Goal: Task Accomplishment & Management: Complete application form

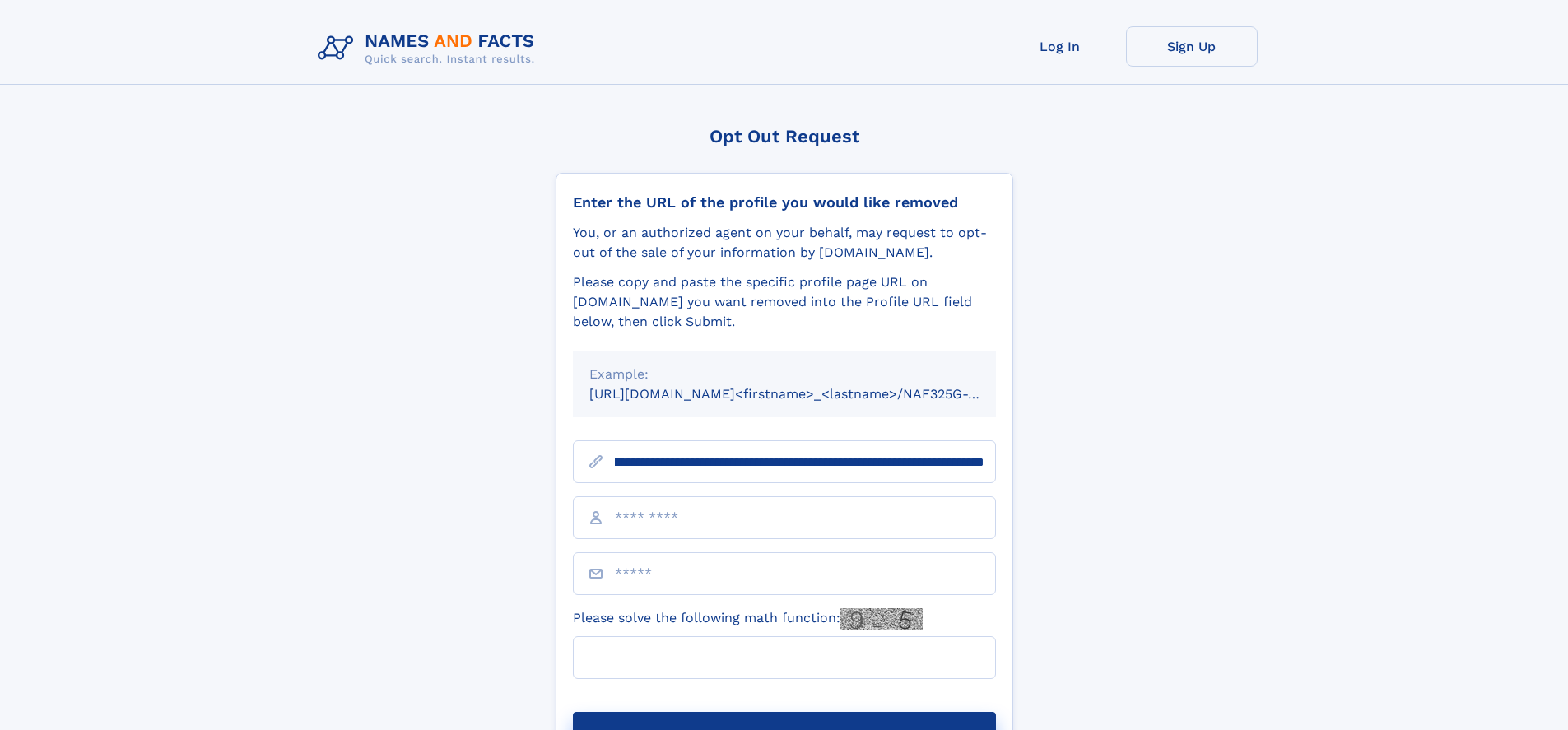
scroll to position [0, 171]
type input "**********"
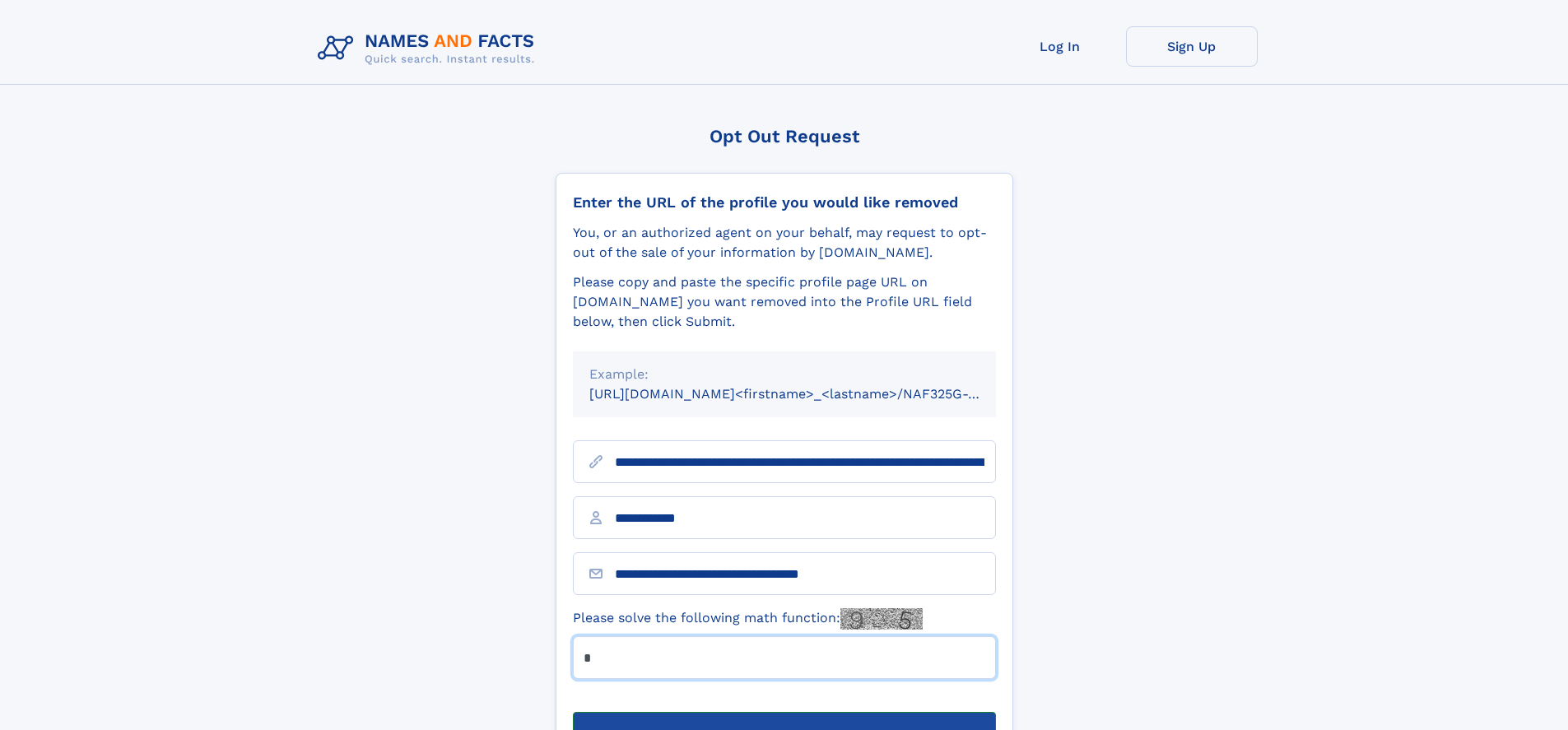
type input "*"
click at [783, 712] on button "Submit Opt Out Request" at bounding box center [784, 738] width 423 height 53
